Goal: Task Accomplishment & Management: Complete application form

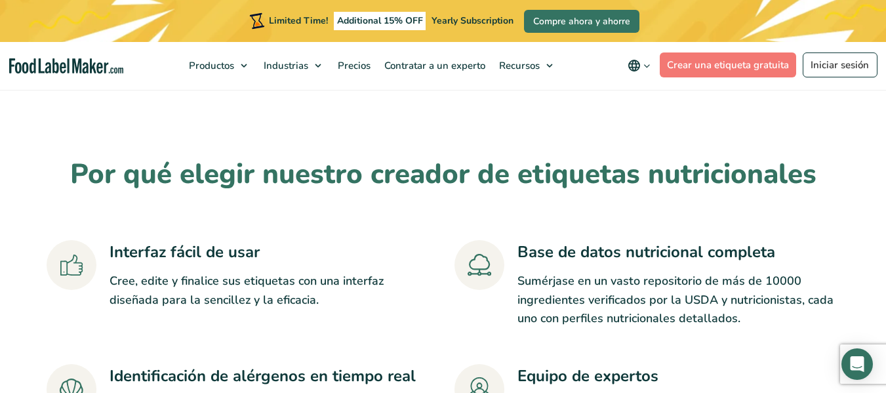
scroll to position [2626, 0]
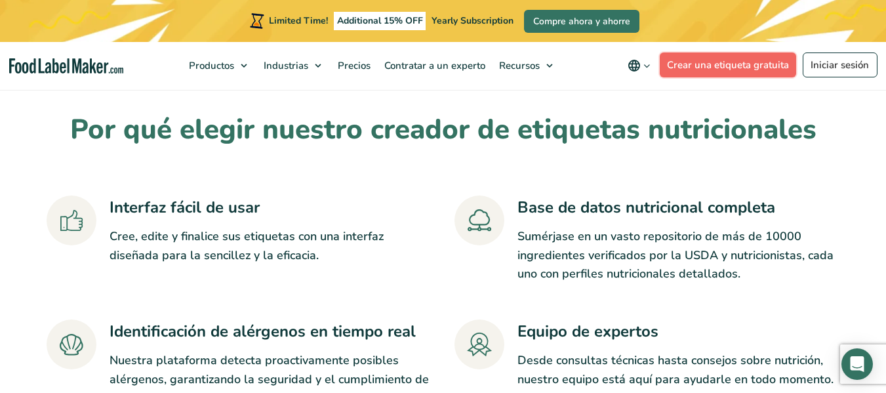
click at [716, 68] on link "Crear una etiqueta gratuita" at bounding box center [728, 64] width 137 height 25
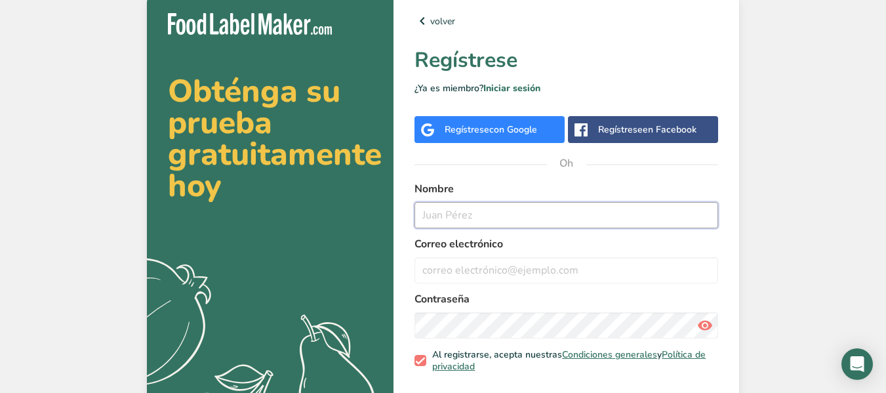
click at [568, 203] on input "text" at bounding box center [566, 215] width 304 height 26
click at [609, 125] on font "Regístrese" at bounding box center [620, 129] width 45 height 12
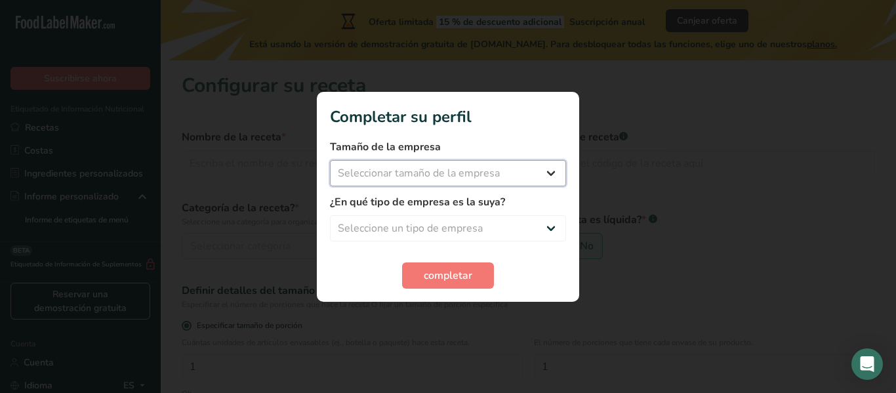
click at [418, 162] on select "Seleccionar tamaño de la empresa Menos de 10 empleados De 10 a 50 empleados De …" at bounding box center [448, 173] width 236 height 26
select select "1"
click at [330, 160] on select "Seleccionar tamaño de la empresa Menos de 10 empleados De 10 a 50 empleados De …" at bounding box center [448, 173] width 236 height 26
click at [420, 224] on select "Seleccione un tipo de empresa Fabricante de alimentos envasados Restaurante y c…" at bounding box center [448, 228] width 236 height 26
select select "1"
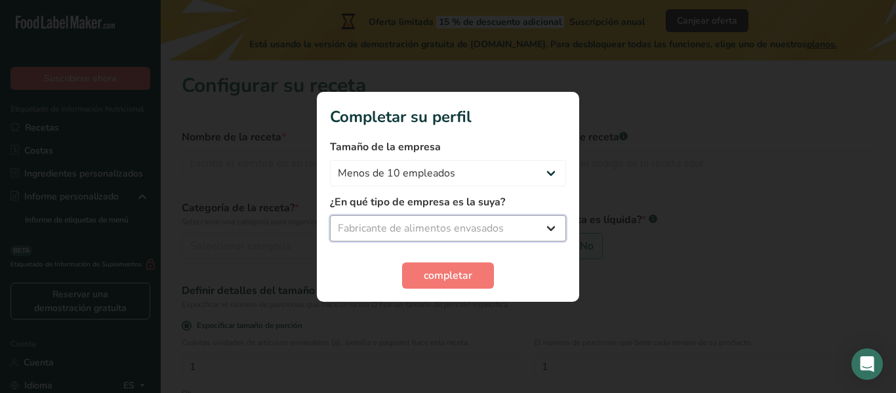
click at [330, 215] on select "Seleccione un tipo de empresa Fabricante de alimentos envasados Restaurante y c…" at bounding box center [448, 228] width 236 height 26
click at [445, 273] on font "completar" at bounding box center [448, 275] width 49 height 14
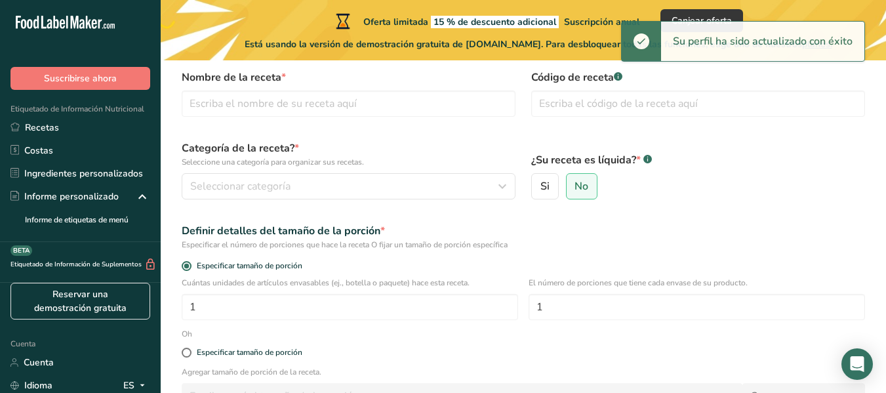
scroll to position [50, 0]
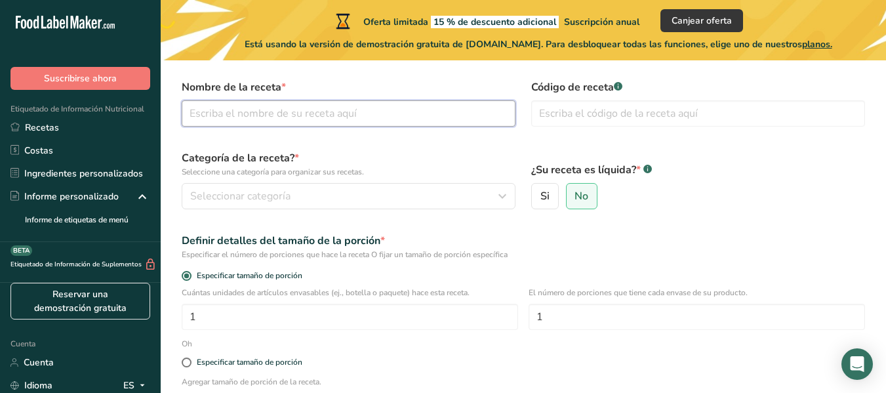
click at [384, 113] on input "text" at bounding box center [349, 113] width 334 height 26
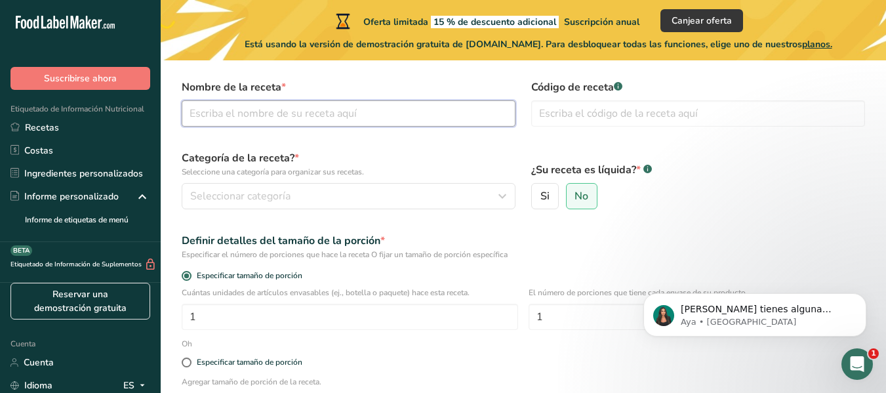
scroll to position [0, 0]
click at [283, 84] on font "*" at bounding box center [283, 87] width 5 height 14
click at [713, 104] on input "text" at bounding box center [698, 113] width 334 height 26
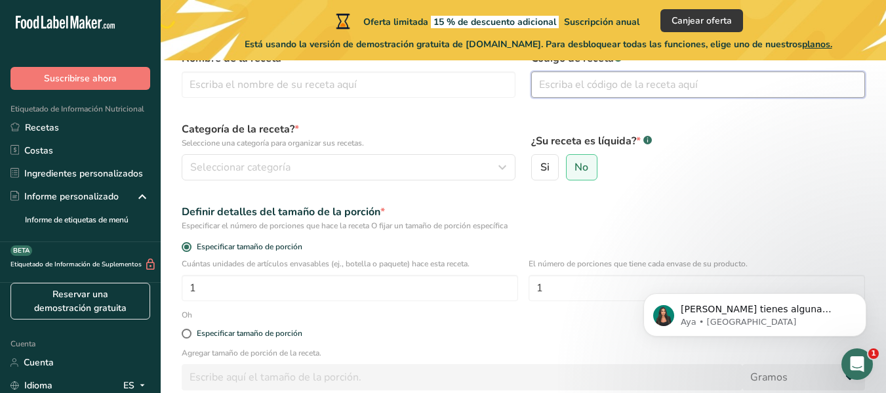
scroll to position [78, 0]
click at [724, 311] on font "Si tienes alguna pregunta no dudes en consultarnos. ¡Estamos aquí para ayudarte…" at bounding box center [764, 322] width 166 height 37
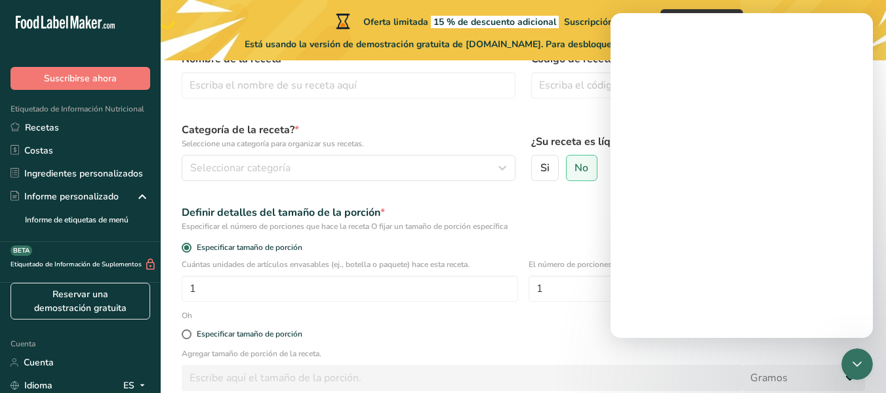
scroll to position [0, 0]
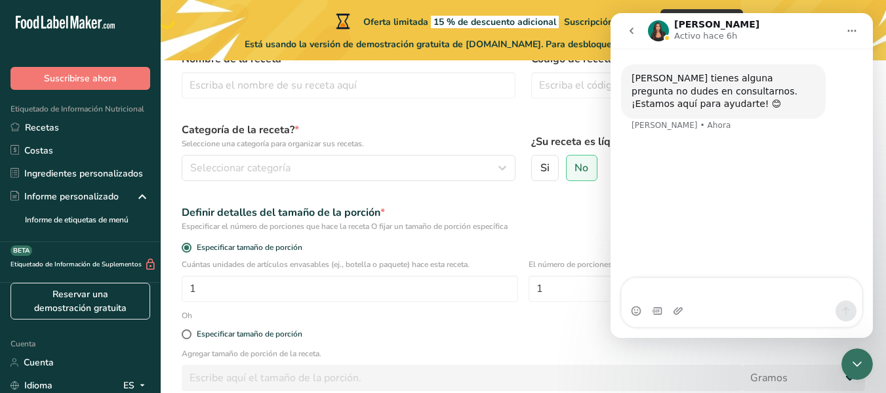
type textarea "u"
type textarea "Cual es el nombre de la receta? El nombre de mi producto"
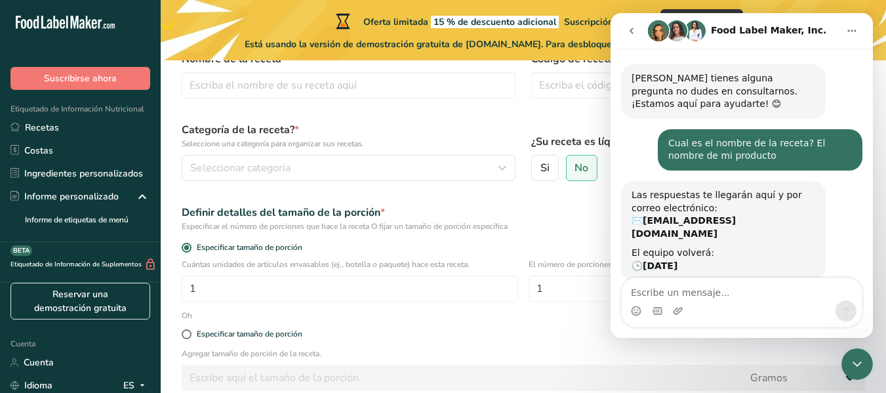
scroll to position [54, 0]
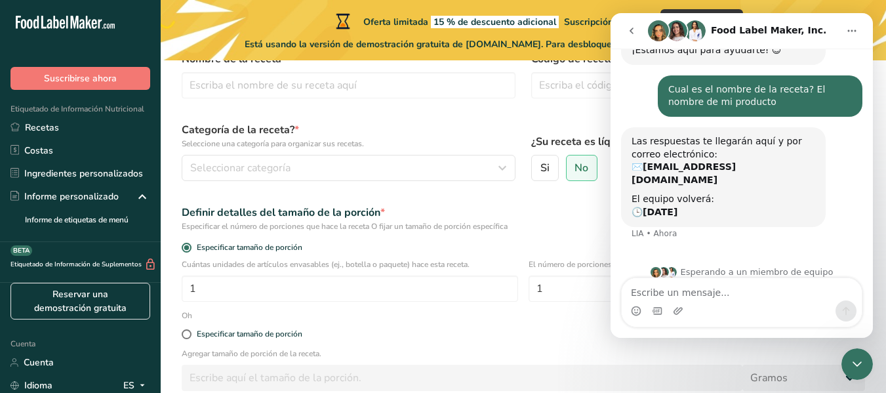
click at [578, 123] on div "¿Su receta es líquida? * .a-a{fill:#347362;}.b-a{fill:#fff;} Si No" at bounding box center [698, 151] width 350 height 75
click at [622, 90] on div "Cual es el nombre de la receta? El nombre de mi producto Andrea • Ahora" at bounding box center [741, 101] width 241 height 52
click at [632, 37] on button "go back" at bounding box center [631, 30] width 25 height 25
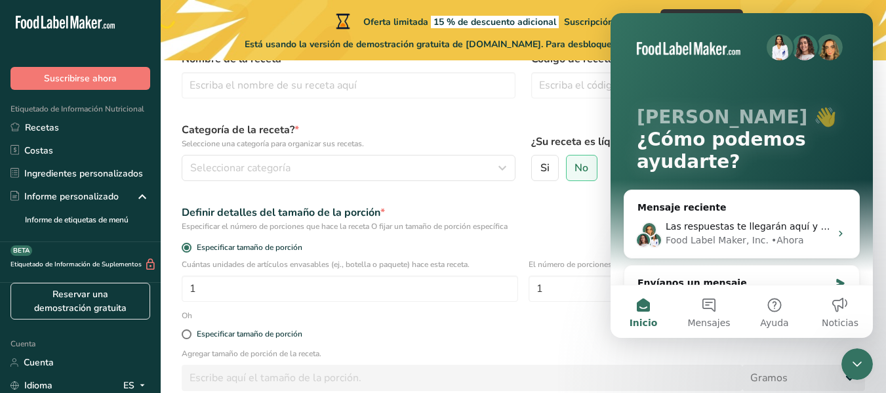
scroll to position [0, 0]
click at [576, 131] on div "¿Su receta es líquida? * .a-a{fill:#347362;}.b-a{fill:#fff;} Si No" at bounding box center [698, 151] width 350 height 75
drag, startPoint x: 576, startPoint y: 131, endPoint x: 413, endPoint y: 145, distance: 163.9
click at [413, 145] on form "Nombre de la receta * Código de receta .a-a{fill:#347362;}.b-a{fill:#fff;} Cate…" at bounding box center [523, 253] width 699 height 421
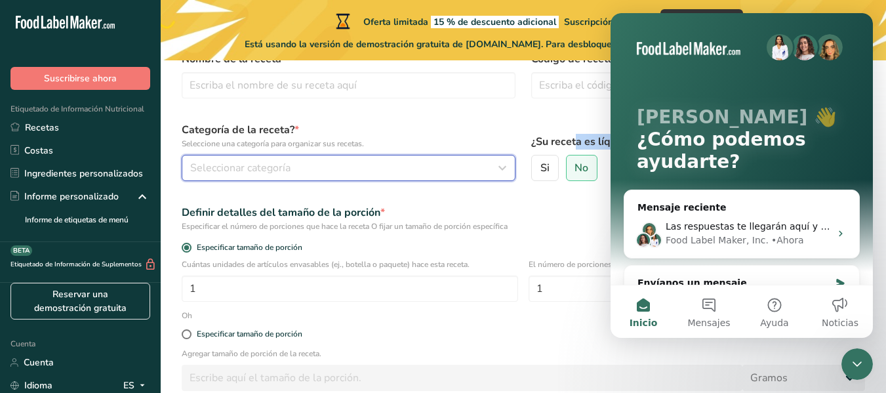
click at [405, 161] on div "Seleccionar categoría" at bounding box center [344, 168] width 309 height 16
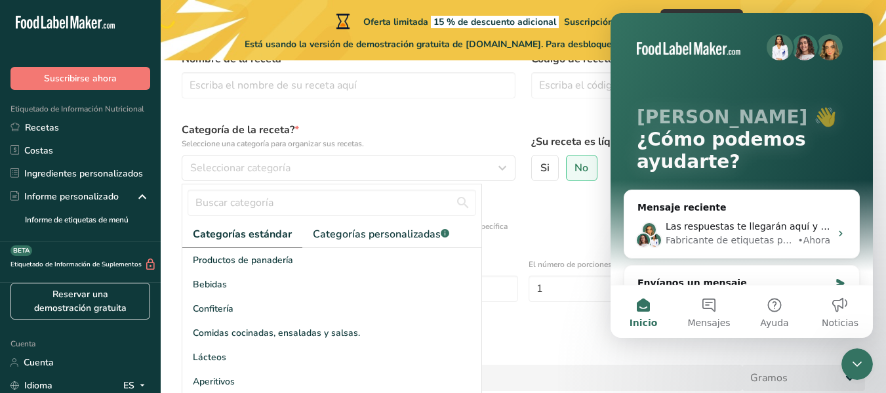
click at [453, 123] on label "Categoría de la receta? * Seleccione una categoría para organizar sus recetas." at bounding box center [349, 136] width 334 height 28
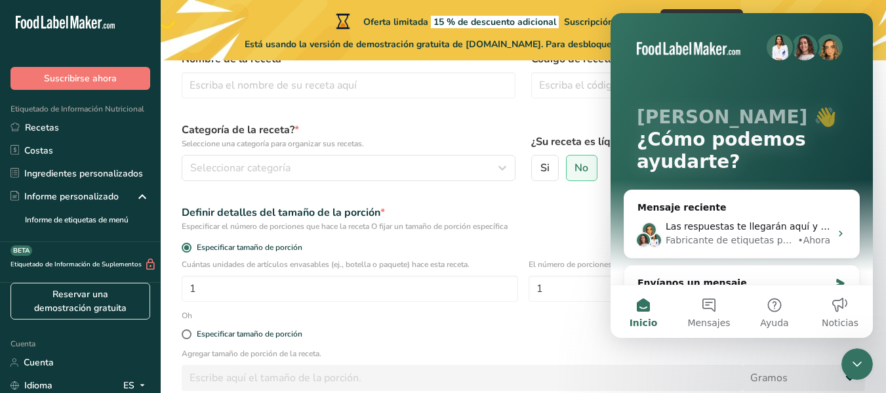
click at [875, 8] on div "Oferta limitada 15 % de descuento adicional Suscripción anual Canjear oferta Es…" at bounding box center [538, 30] width 755 height 60
click at [854, 359] on icon "Cerrar Intercom Messenger" at bounding box center [857, 364] width 16 height 16
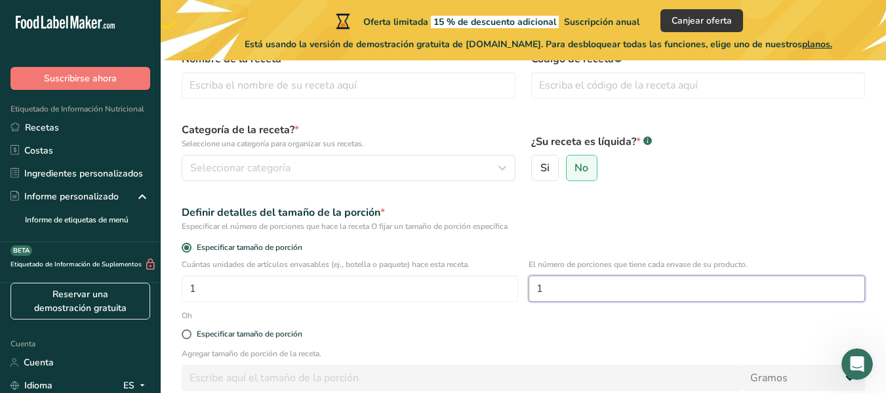
click at [612, 294] on input "1" at bounding box center [697, 288] width 336 height 26
